Goal: Task Accomplishment & Management: Manage account settings

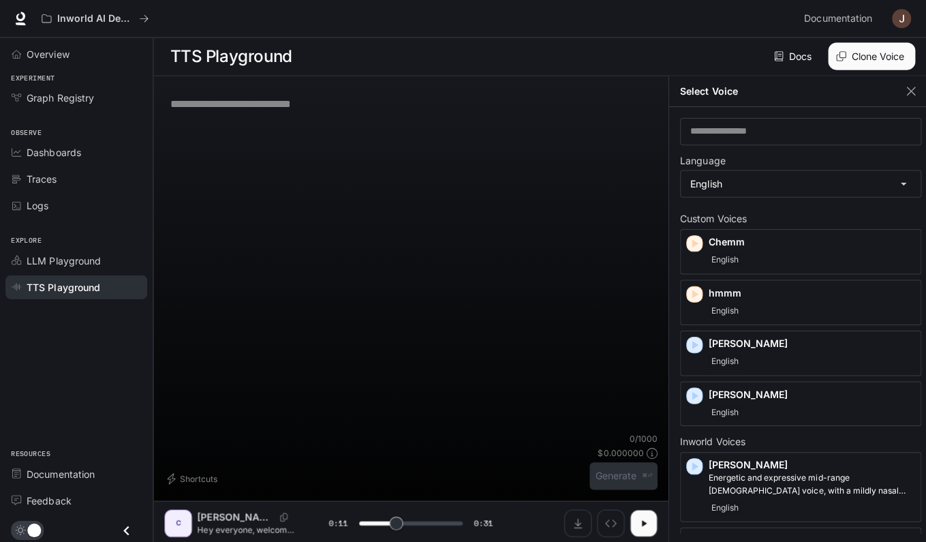
scroll to position [168, 0]
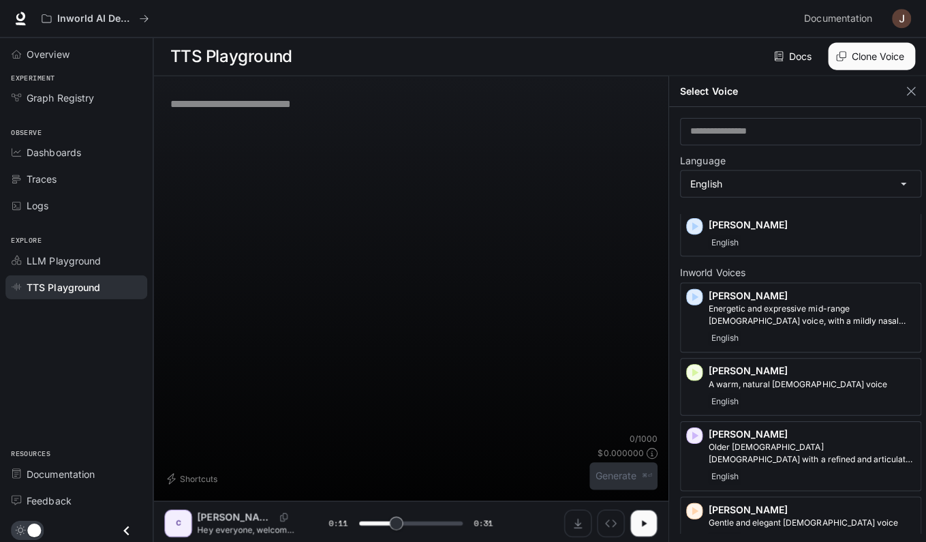
click at [888, 20] on img "button" at bounding box center [895, 19] width 19 height 19
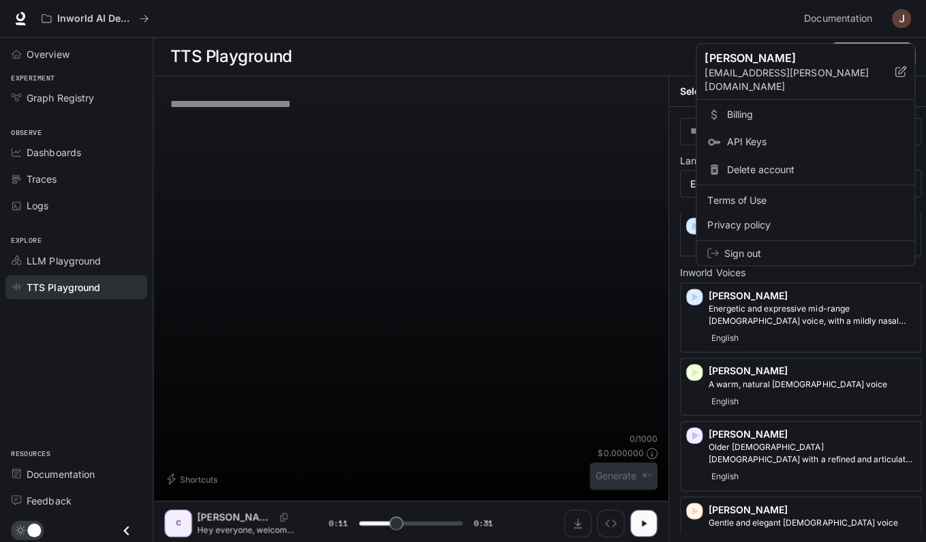
scroll to position [1, 0]
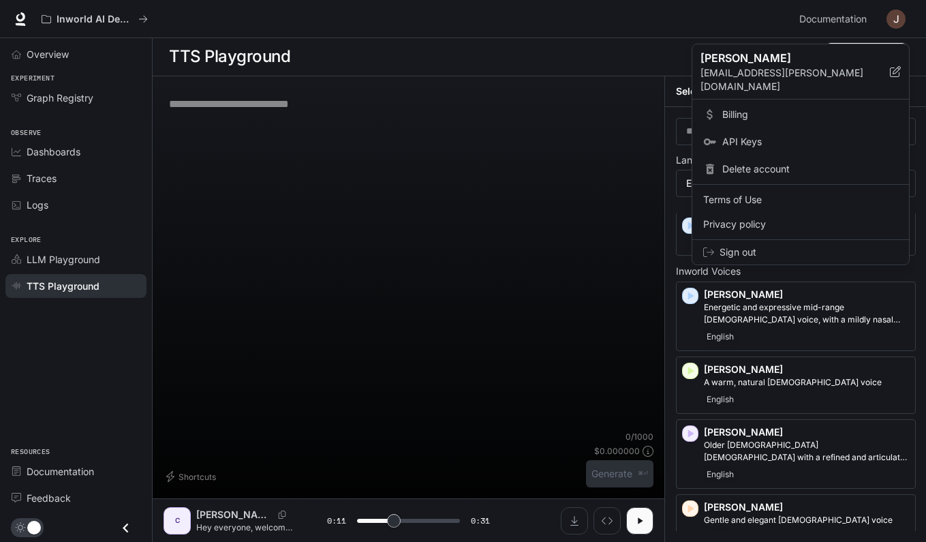
click at [758, 108] on span "Billing" at bounding box center [810, 115] width 176 height 14
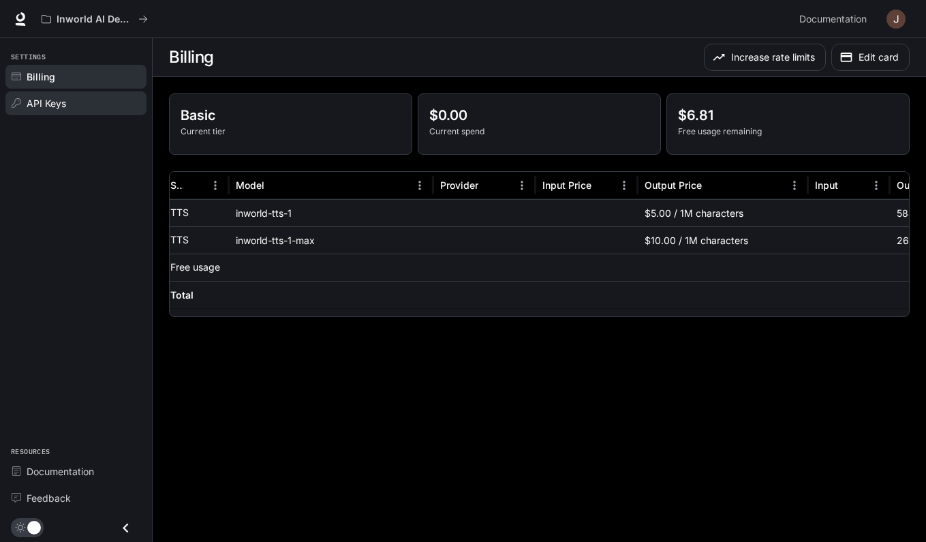
click at [69, 93] on link "API Keys" at bounding box center [75, 103] width 141 height 24
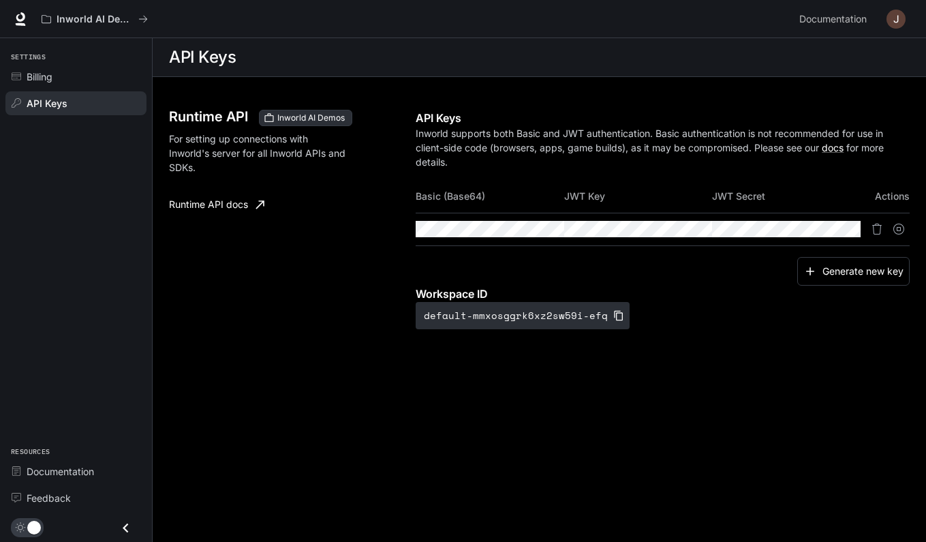
click at [898, 16] on img "button" at bounding box center [895, 19] width 19 height 19
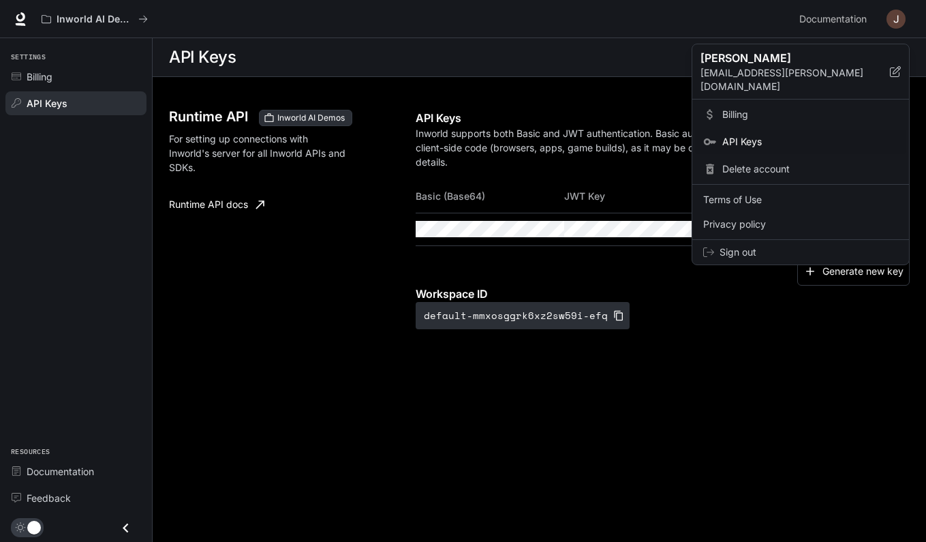
click at [52, 83] on div at bounding box center [463, 271] width 926 height 542
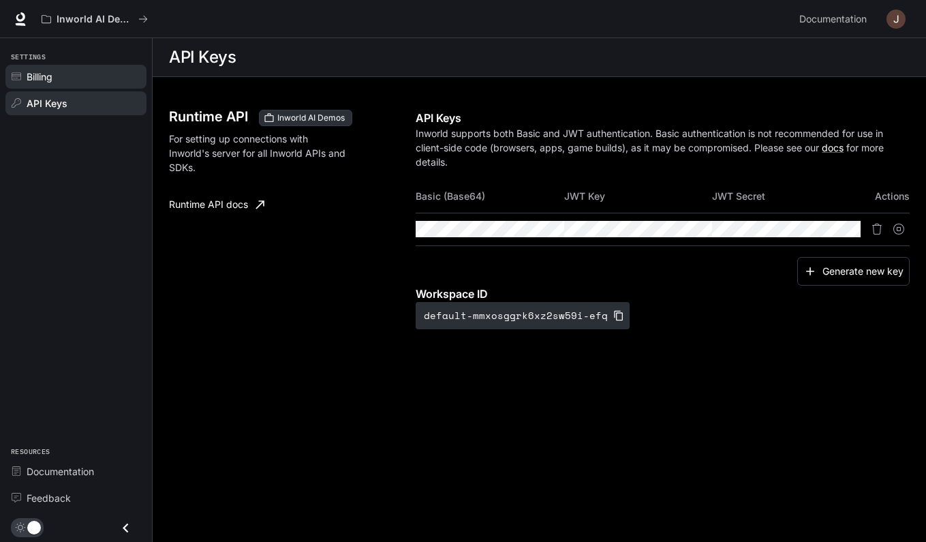
click at [47, 75] on span "Billing" at bounding box center [40, 76] width 26 height 14
